Goal: Information Seeking & Learning: Learn about a topic

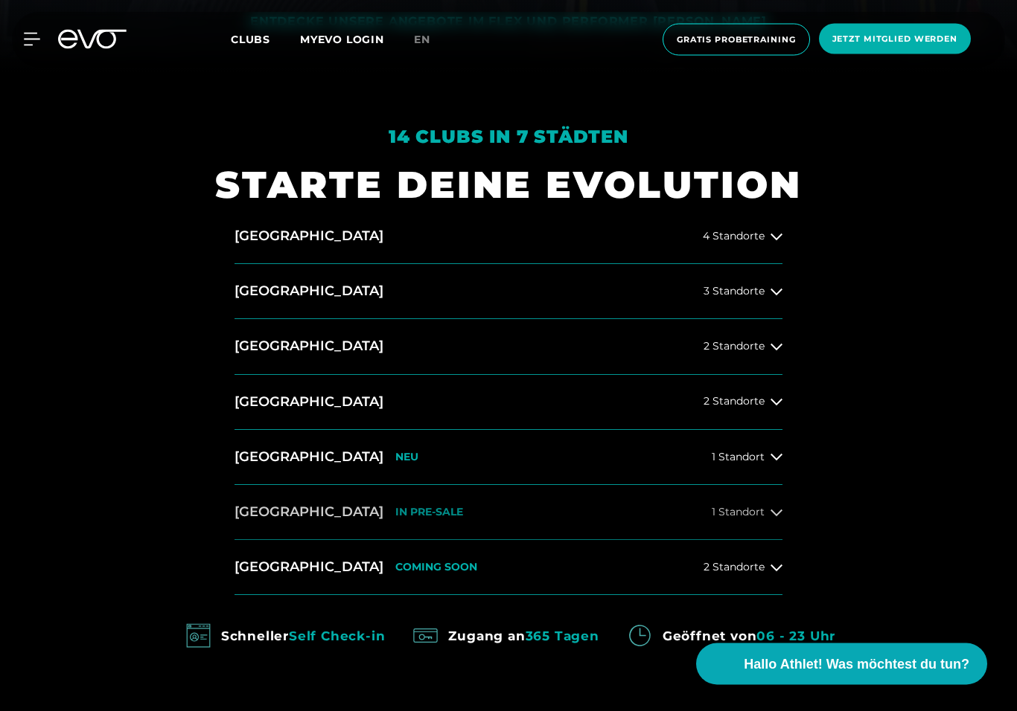
scroll to position [644, 0]
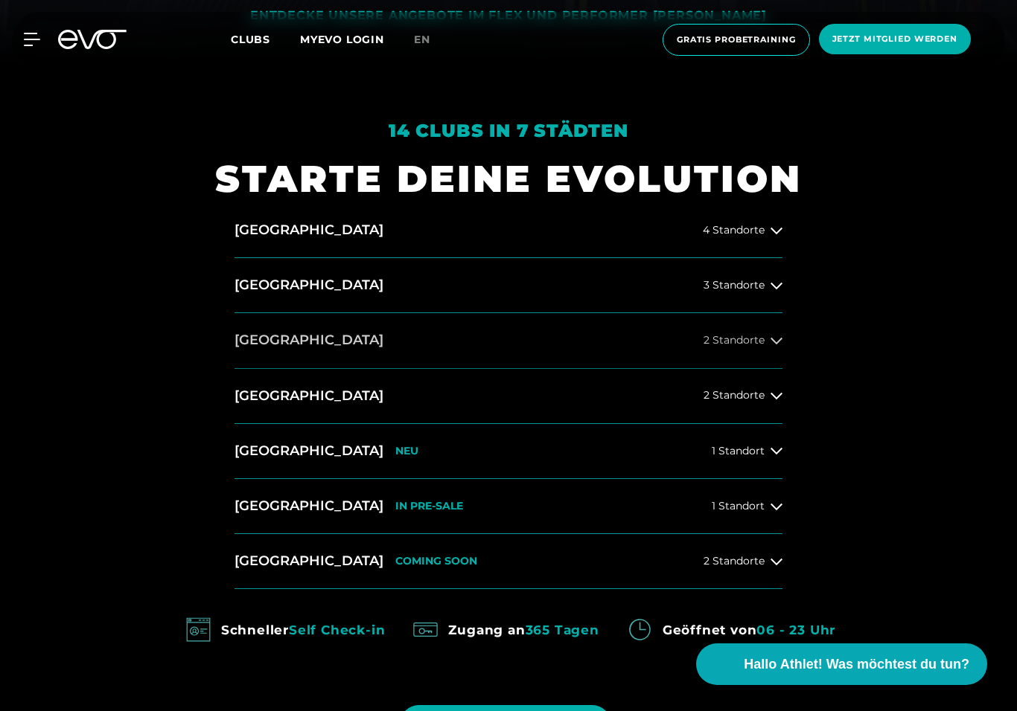
click at [760, 342] on span "2 Standorte" at bounding box center [733, 340] width 61 height 11
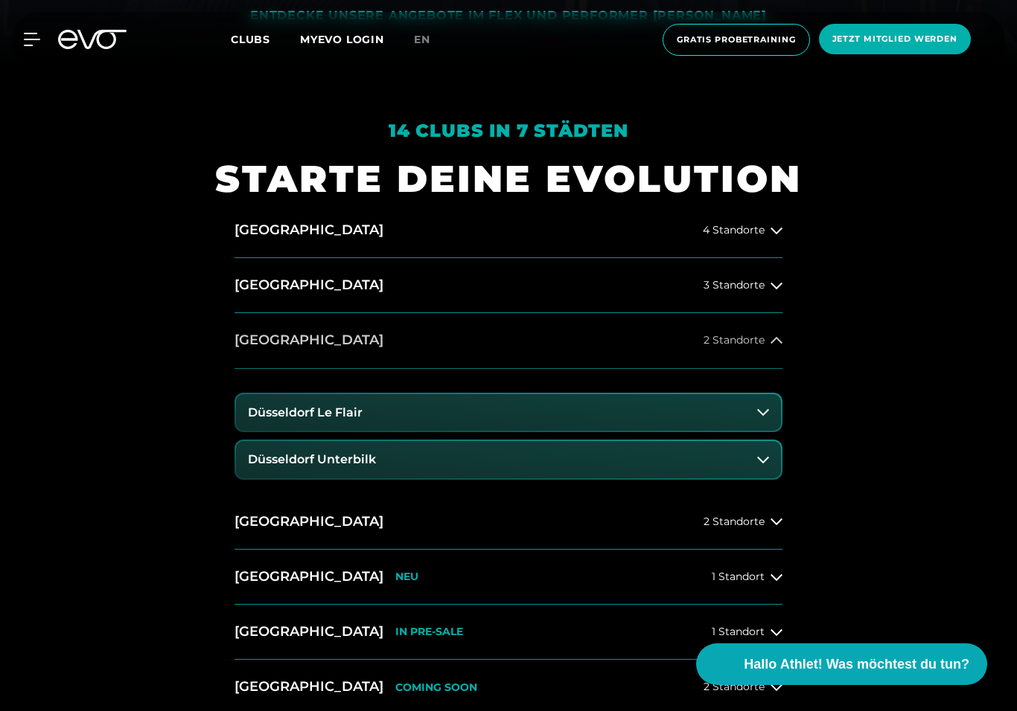
click at [760, 342] on span "2 Standorte" at bounding box center [733, 340] width 61 height 11
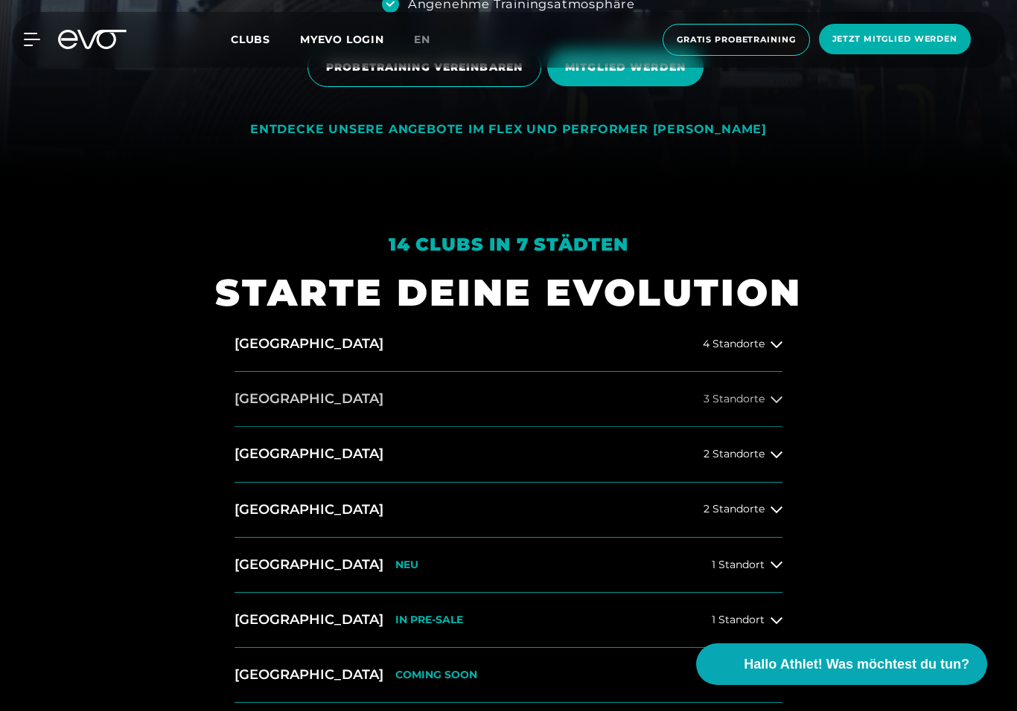
scroll to position [0, 0]
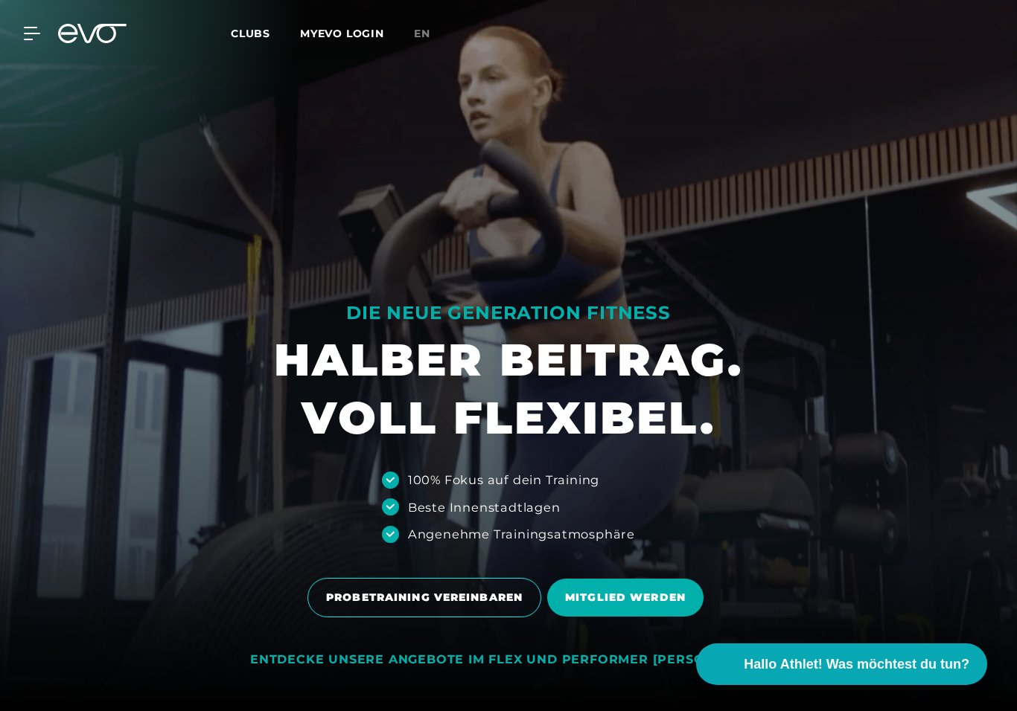
click at [46, 36] on div "MyEVO Login Über EVO Mitgliedschaften Probetraining TAGESPASS EVO Studios [GEOG…" at bounding box center [23, 33] width 52 height 13
click at [33, 36] on icon at bounding box center [35, 33] width 22 height 13
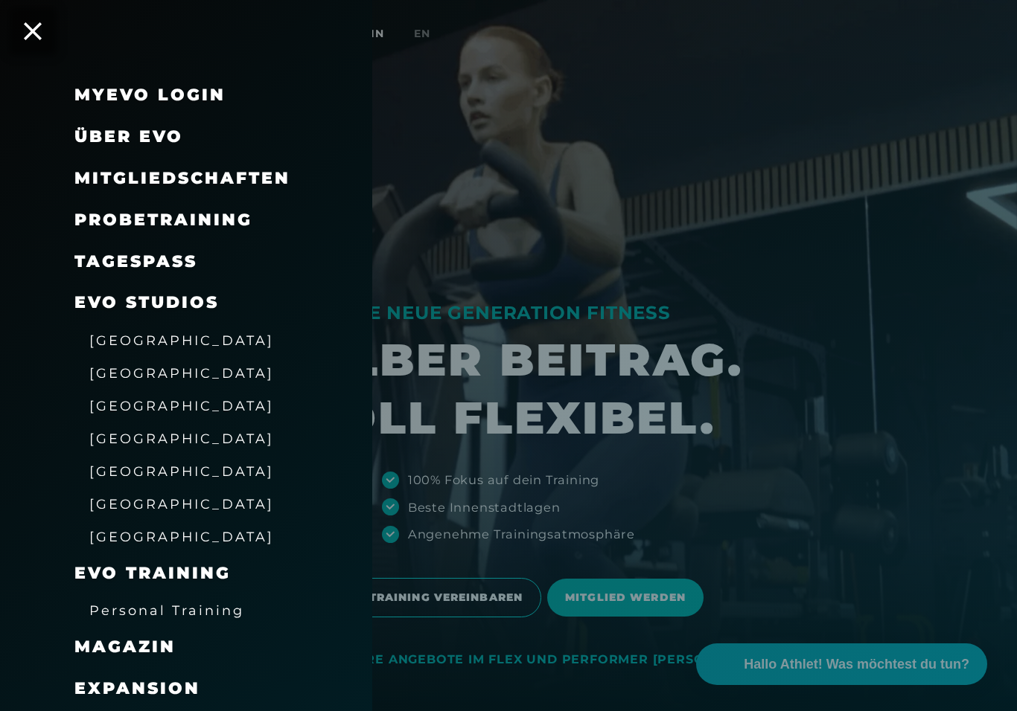
click at [156, 348] on div "[GEOGRAPHIC_DATA]" at bounding box center [204, 340] width 260 height 33
click at [163, 342] on span "[GEOGRAPHIC_DATA]" at bounding box center [181, 341] width 185 height 16
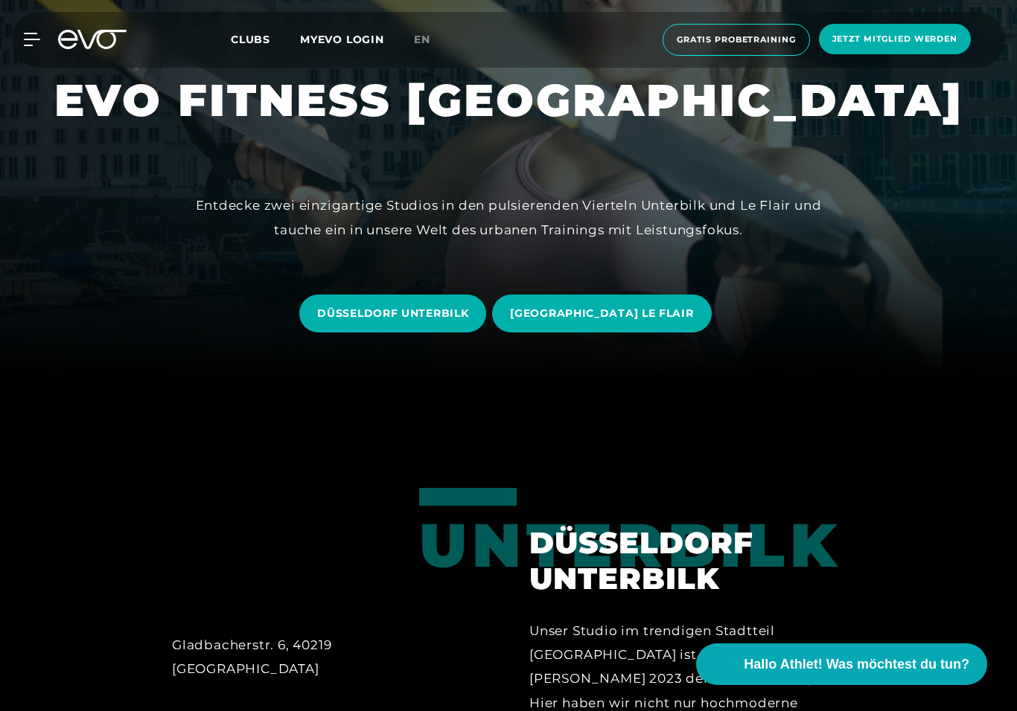
scroll to position [374, 0]
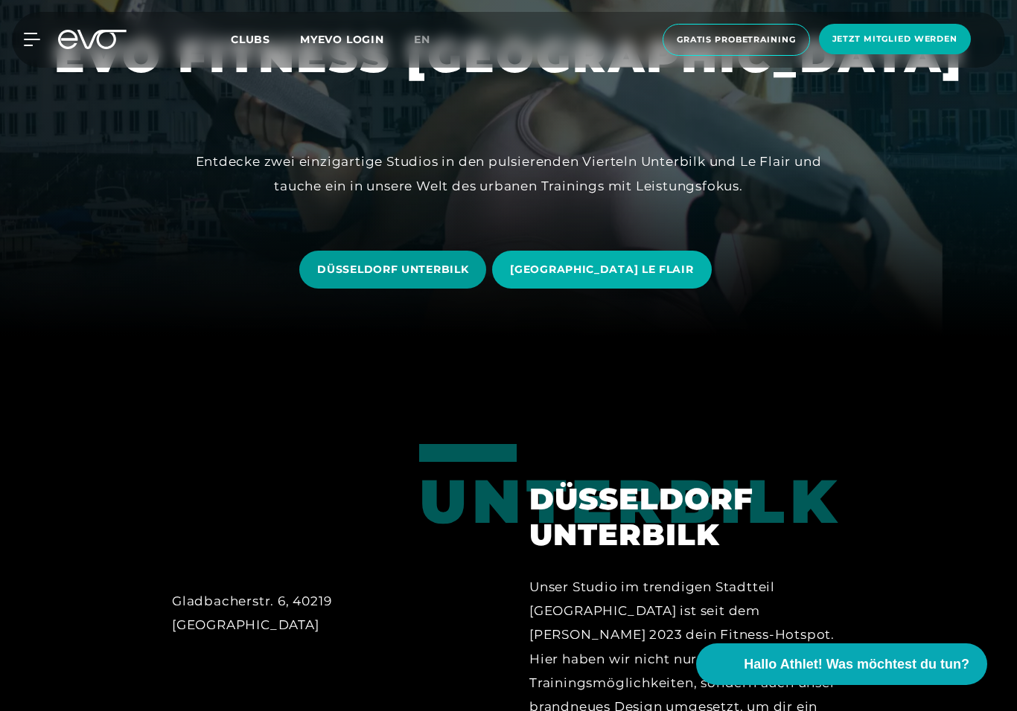
click at [476, 286] on span "DÜSSELDORF UNTERBILK" at bounding box center [392, 270] width 187 height 38
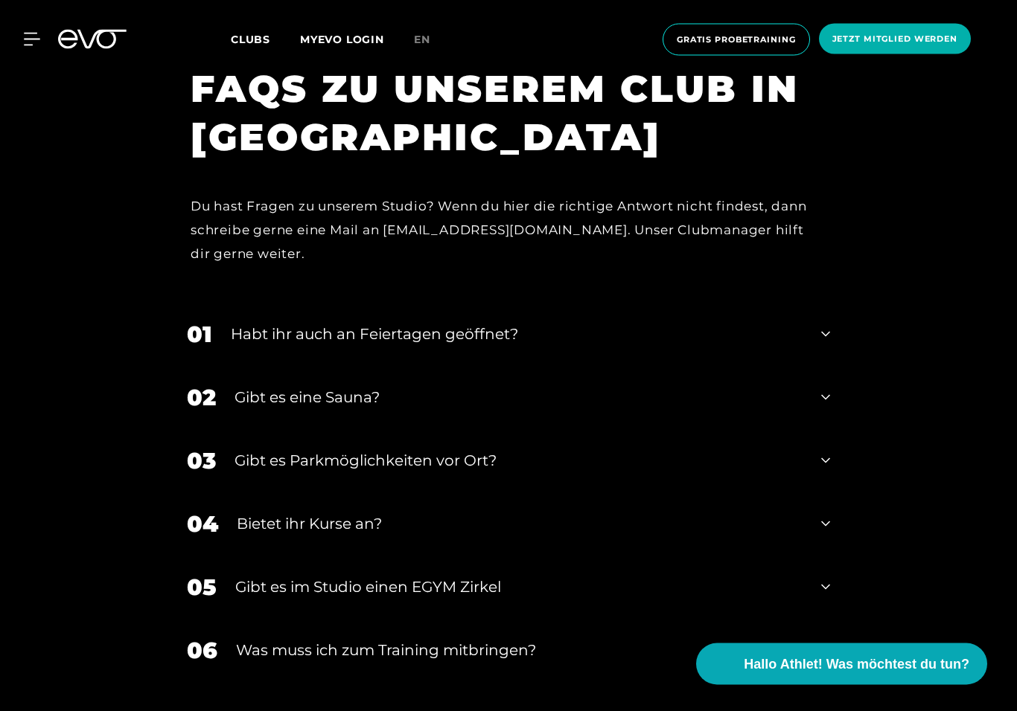
scroll to position [5543, 0]
click at [510, 493] on div "04 Bietet ihr [DEMOGRAPHIC_DATA]?" at bounding box center [508, 524] width 673 height 63
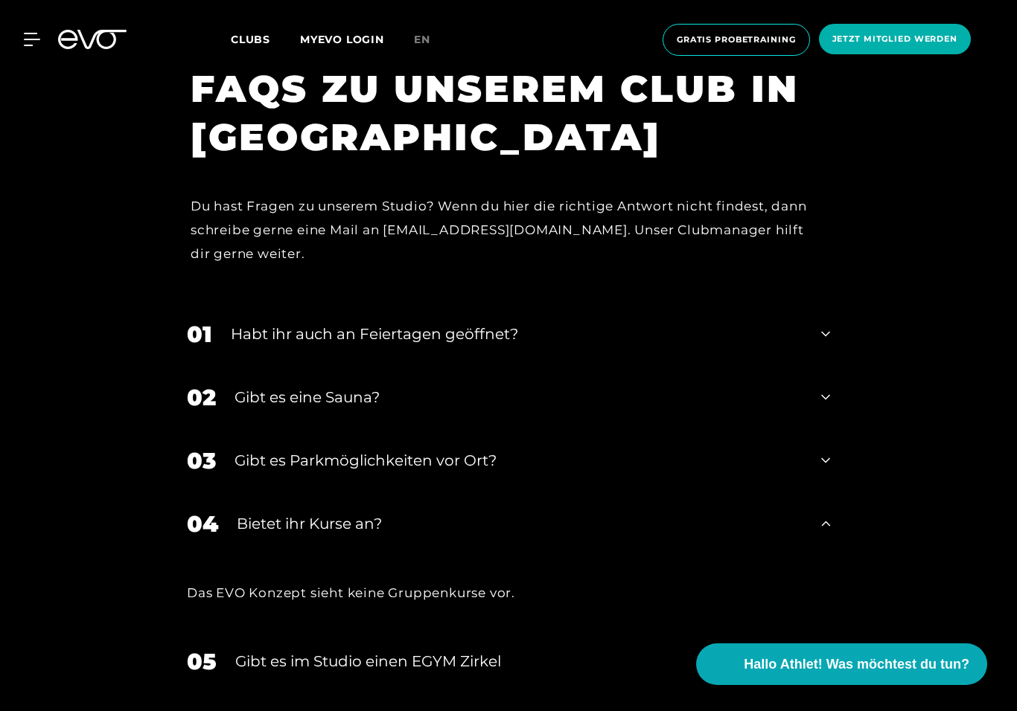
click at [492, 513] on div "Bietet ihr Kurse an?" at bounding box center [520, 524] width 566 height 22
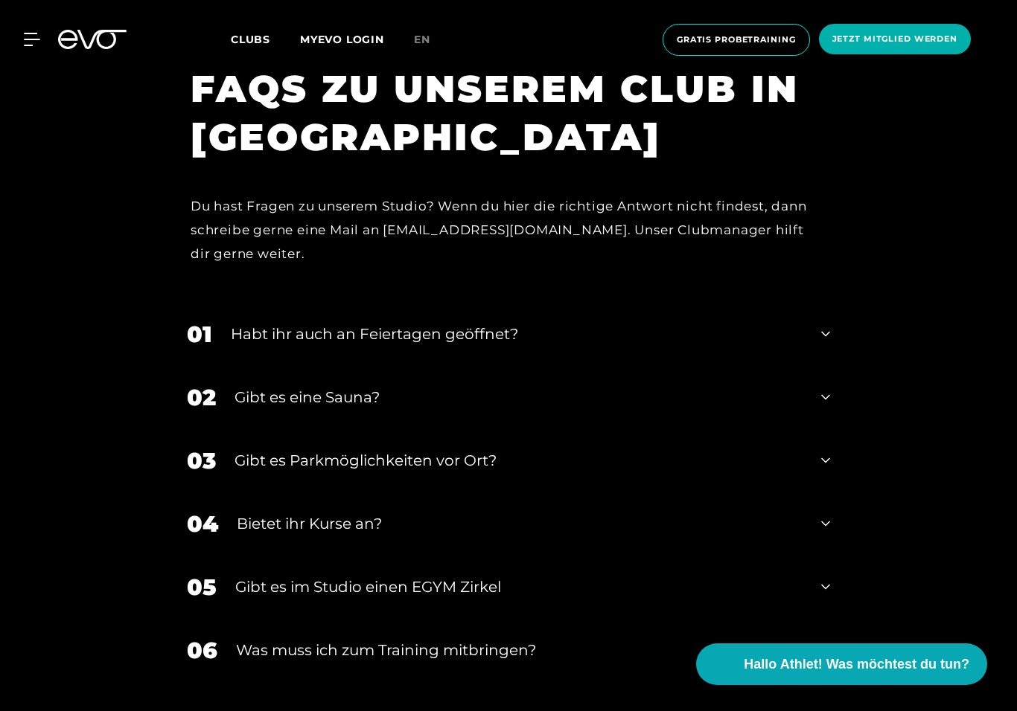
scroll to position [5668, 0]
